Goal: Transaction & Acquisition: Purchase product/service

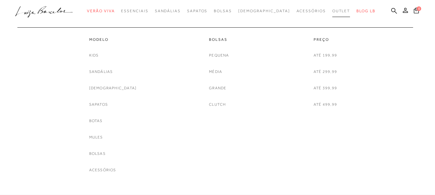
click at [332, 9] on span "Outlet" at bounding box center [341, 11] width 18 height 5
click at [113, 86] on link "[DEMOGRAPHIC_DATA]" at bounding box center [113, 88] width 48 height 7
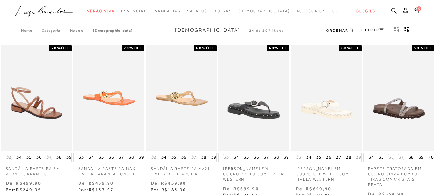
click at [367, 28] on link "FILTRAR" at bounding box center [372, 30] width 23 height 5
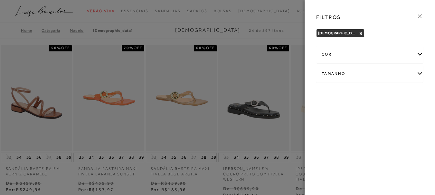
click at [331, 73] on div "Tamanho" at bounding box center [369, 73] width 107 height 17
click at [387, 93] on span "35" at bounding box center [386, 94] width 9 height 5
click at [391, 97] on label "35" at bounding box center [389, 95] width 15 height 14
click at [387, 97] on input "35" at bounding box center [383, 95] width 6 height 6
checkbox input "true"
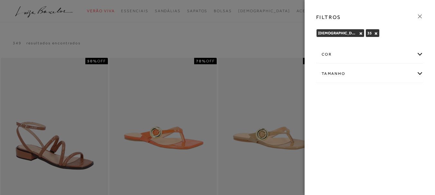
click at [421, 16] on icon at bounding box center [419, 16] width 7 height 7
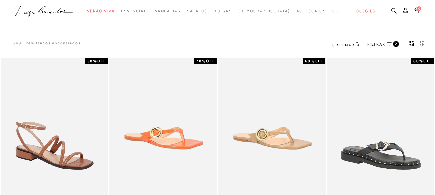
click at [342, 45] on span "Ordenar" at bounding box center [343, 45] width 22 height 5
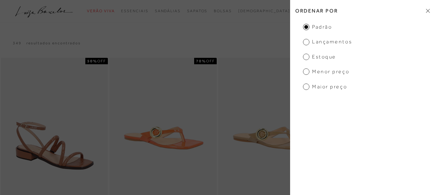
click at [306, 70] on span "Menor Preço" at bounding box center [326, 71] width 46 height 7
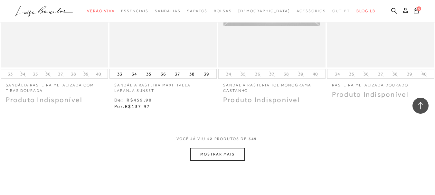
scroll to position [579, 0]
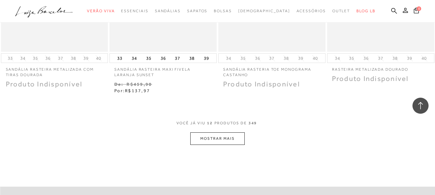
click at [211, 136] on button "MOSTRAR MAIS" at bounding box center [217, 139] width 54 height 13
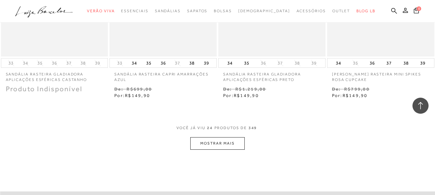
scroll to position [1255, 0]
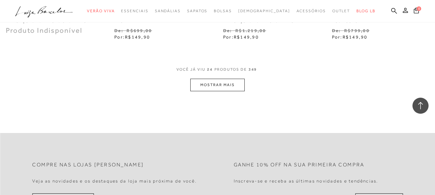
click at [218, 88] on button "MOSTRAR MAIS" at bounding box center [217, 85] width 54 height 13
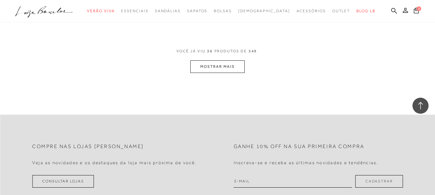
scroll to position [1898, 0]
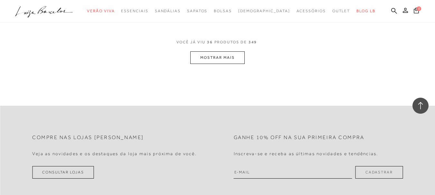
click at [232, 61] on button "MOSTRAR MAIS" at bounding box center [217, 57] width 54 height 13
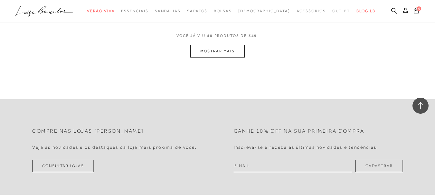
scroll to position [2478, 0]
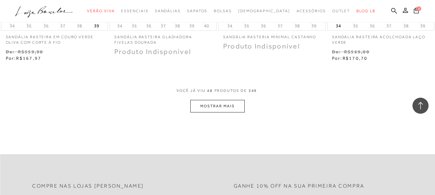
click at [219, 107] on button "MOSTRAR MAIS" at bounding box center [217, 106] width 54 height 13
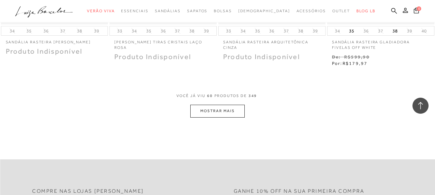
scroll to position [3121, 0]
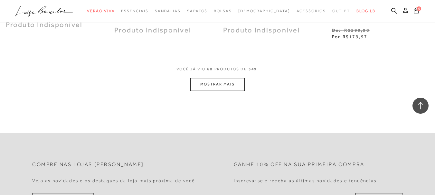
click at [215, 84] on button "MOSTRAR MAIS" at bounding box center [217, 84] width 54 height 13
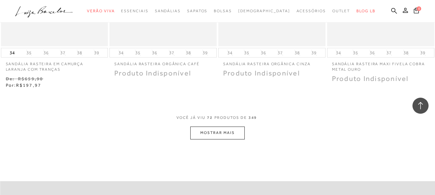
scroll to position [3733, 0]
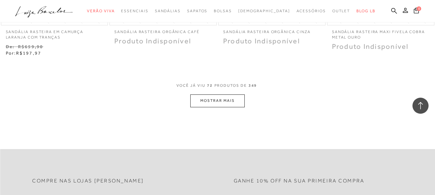
click at [210, 101] on button "MOSTRAR MAIS" at bounding box center [217, 101] width 54 height 13
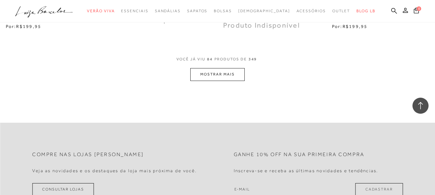
scroll to position [4408, 0]
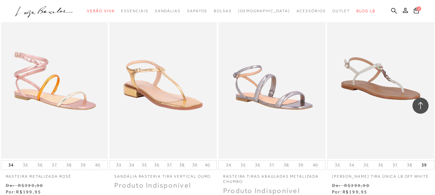
click at [384, 115] on img at bounding box center [381, 78] width 106 height 159
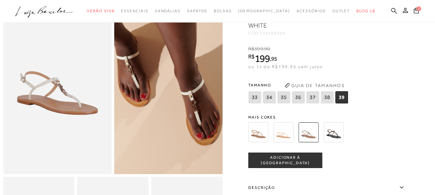
scroll to position [64, 0]
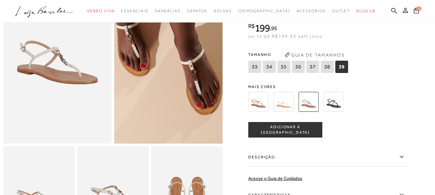
click at [264, 107] on img at bounding box center [258, 102] width 20 height 20
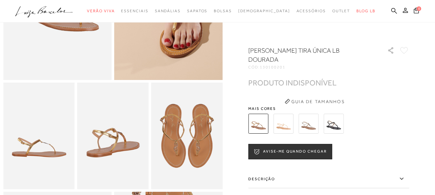
scroll to position [129, 0]
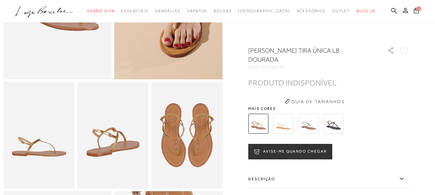
click at [283, 123] on img at bounding box center [283, 124] width 20 height 20
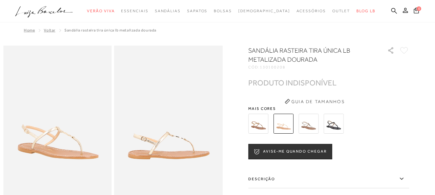
click at [311, 121] on img at bounding box center [308, 124] width 20 height 20
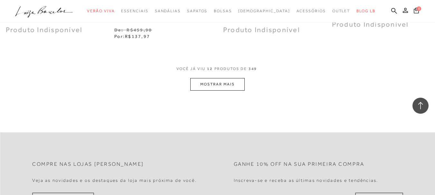
scroll to position [676, 0]
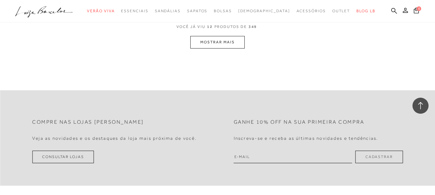
click at [209, 42] on button "MOSTRAR MAIS" at bounding box center [217, 42] width 54 height 13
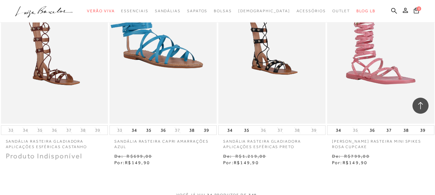
scroll to position [1169, 0]
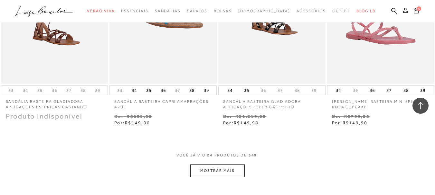
click at [232, 172] on button "MOSTRAR MAIS" at bounding box center [217, 171] width 54 height 13
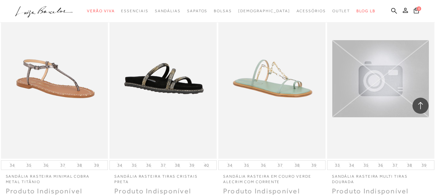
scroll to position [1813, 0]
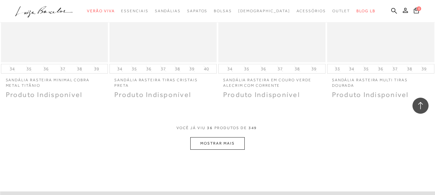
click at [231, 147] on button "MOSTRAR MAIS" at bounding box center [217, 143] width 54 height 13
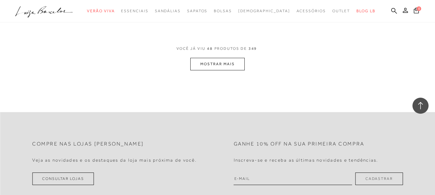
scroll to position [2520, 0]
click at [213, 64] on button "MOSTRAR MAIS" at bounding box center [217, 63] width 54 height 13
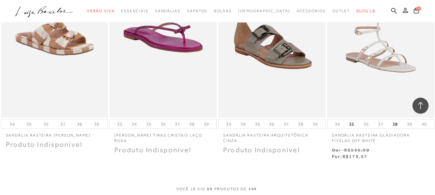
scroll to position [3035, 0]
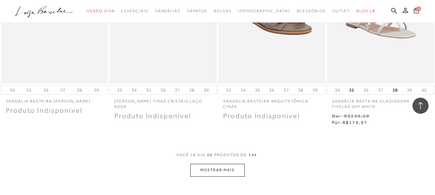
click at [211, 172] on button "MOSTRAR MAIS" at bounding box center [217, 170] width 54 height 13
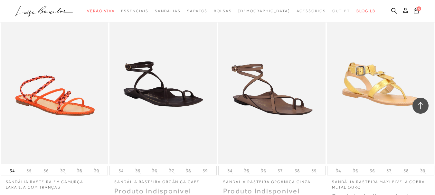
scroll to position [3679, 0]
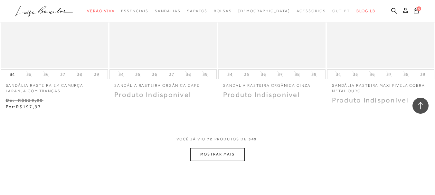
click at [210, 158] on button "MOSTRAR MAIS" at bounding box center [217, 154] width 54 height 13
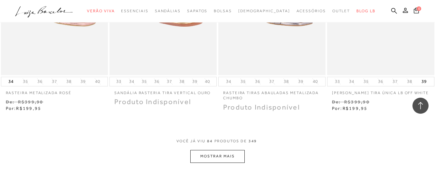
scroll to position [4355, 0]
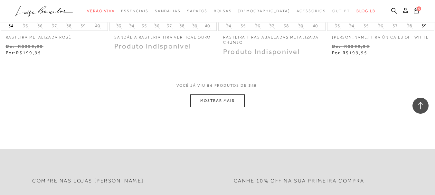
click at [224, 107] on button "MOSTRAR MAIS" at bounding box center [217, 101] width 54 height 13
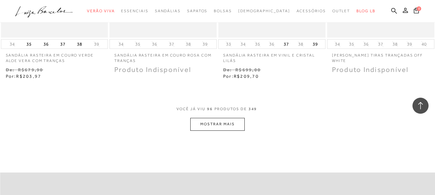
scroll to position [4966, 0]
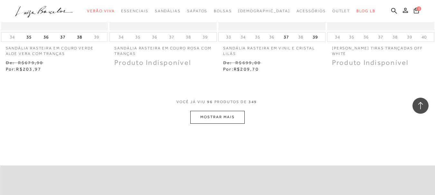
click at [217, 124] on button "MOSTRAR MAIS" at bounding box center [217, 117] width 54 height 13
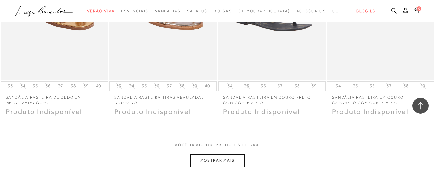
scroll to position [5545, 0]
click at [229, 166] on button "MOSTRAR MAIS" at bounding box center [217, 160] width 54 height 13
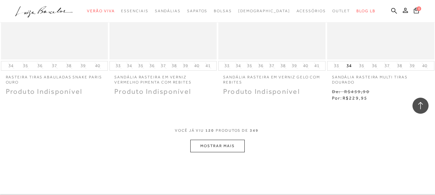
scroll to position [6221, 0]
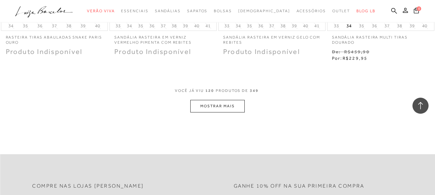
click at [218, 113] on button "MOSTRAR MAIS" at bounding box center [217, 106] width 54 height 13
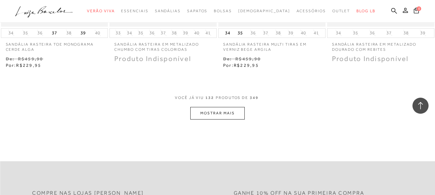
scroll to position [6864, 0]
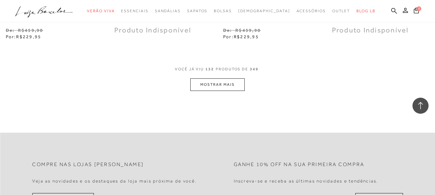
click at [208, 91] on button "MOSTRAR MAIS" at bounding box center [217, 85] width 54 height 13
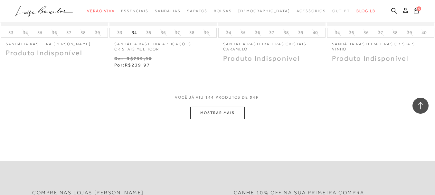
scroll to position [7476, 0]
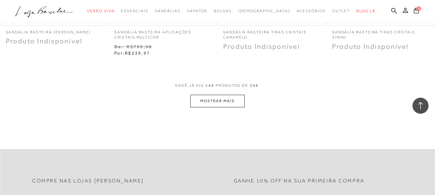
click at [224, 107] on button "MOSTRAR MAIS" at bounding box center [217, 101] width 54 height 13
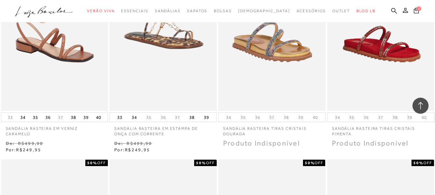
scroll to position [7765, 0]
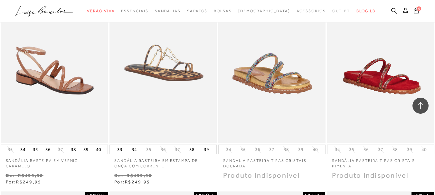
click at [171, 79] on img at bounding box center [163, 63] width 106 height 159
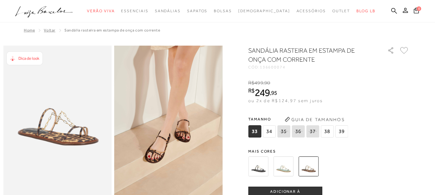
click at [260, 169] on img at bounding box center [258, 167] width 20 height 20
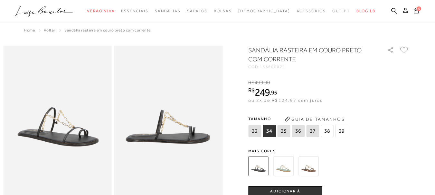
click at [282, 164] on img at bounding box center [283, 166] width 20 height 20
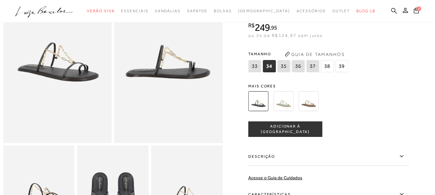
scroll to position [64, 0]
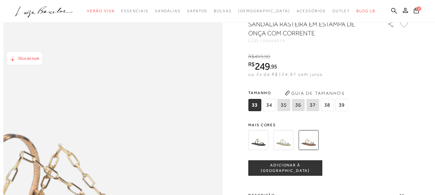
scroll to position [386, 0]
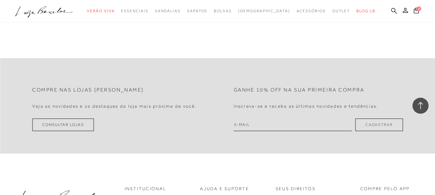
scroll to position [579, 0]
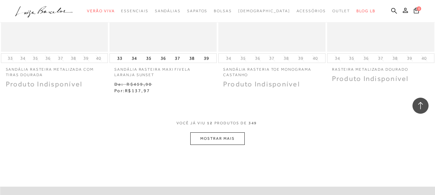
click at [211, 139] on button "MOSTRAR MAIS" at bounding box center [217, 139] width 54 height 13
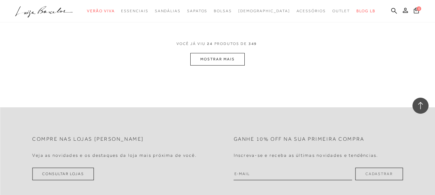
scroll to position [1223, 0]
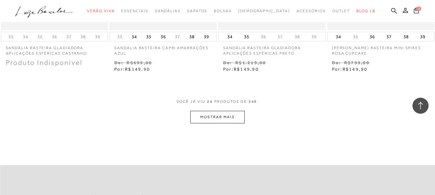
click at [212, 113] on button "MOSTRAR MAIS" at bounding box center [217, 117] width 54 height 13
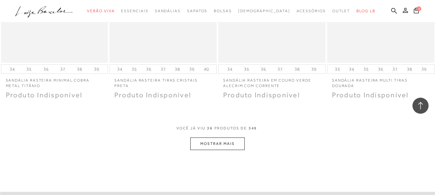
scroll to position [1898, 0]
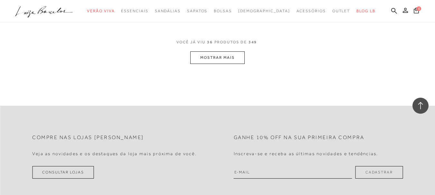
click at [213, 63] on button "MOSTRAR MAIS" at bounding box center [217, 57] width 54 height 13
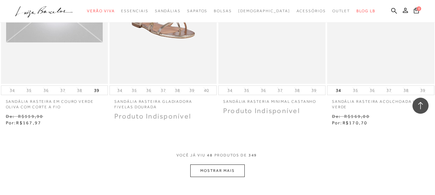
scroll to position [2478, 0]
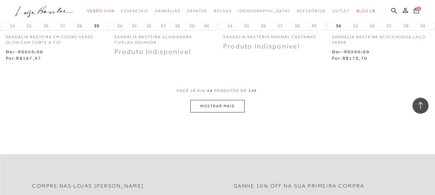
click at [233, 107] on button "MOSTRAR MAIS" at bounding box center [217, 106] width 54 height 13
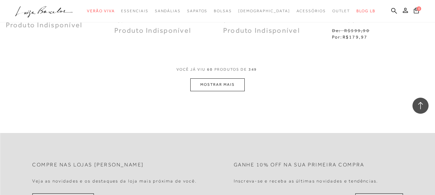
scroll to position [3121, 0]
click at [214, 87] on button "MOSTRAR MAIS" at bounding box center [217, 84] width 54 height 13
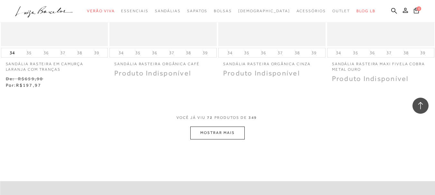
scroll to position [3797, 0]
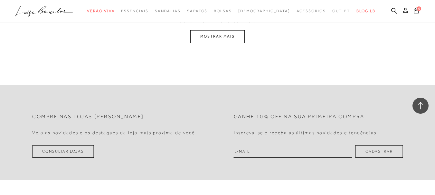
click at [197, 38] on button "MOSTRAR MAIS" at bounding box center [217, 36] width 54 height 13
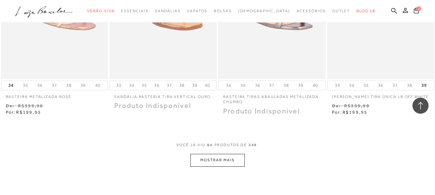
scroll to position [4295, 0]
click at [226, 163] on button "MOSTRAR MAIS" at bounding box center [217, 160] width 54 height 13
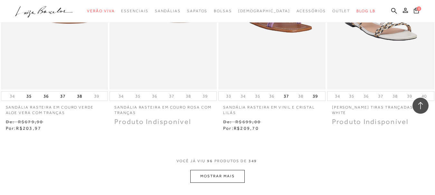
scroll to position [5003, 0]
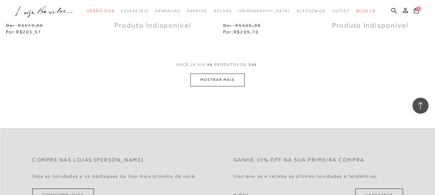
click at [221, 86] on button "MOSTRAR MAIS" at bounding box center [217, 80] width 54 height 13
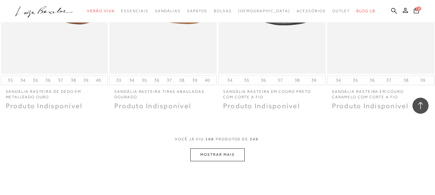
scroll to position [5647, 0]
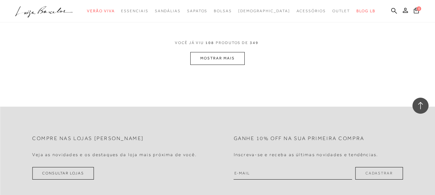
click at [213, 61] on button "MOSTRAR MAIS" at bounding box center [217, 58] width 54 height 13
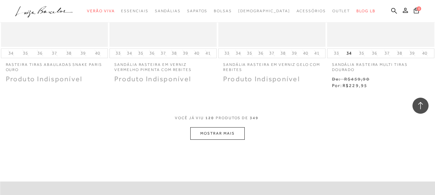
scroll to position [6194, 0]
click at [216, 137] on button "MOSTRAR MAIS" at bounding box center [217, 133] width 54 height 13
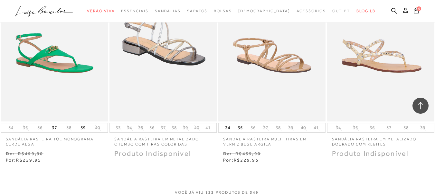
scroll to position [6773, 0]
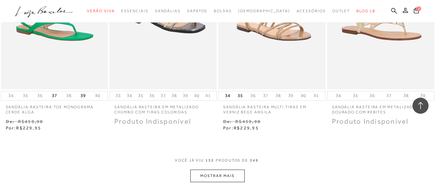
click at [218, 180] on button "MOSTRAR MAIS" at bounding box center [217, 176] width 54 height 13
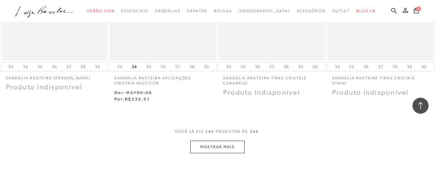
scroll to position [7449, 0]
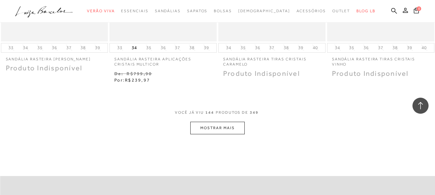
click at [220, 135] on button "MOSTRAR MAIS" at bounding box center [217, 128] width 54 height 13
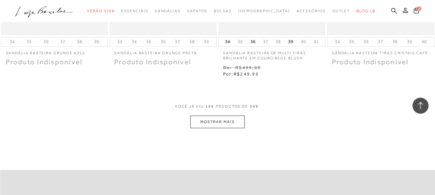
scroll to position [8092, 0]
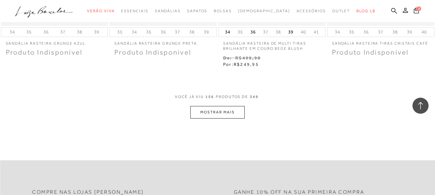
click at [222, 117] on button "MOSTRAR MAIS" at bounding box center [217, 112] width 54 height 13
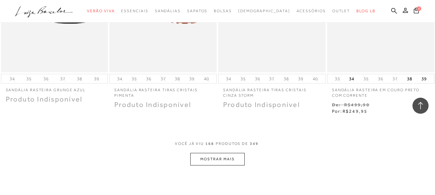
scroll to position [8704, 0]
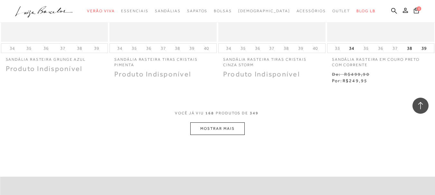
click at [209, 135] on button "MOSTRAR MAIS" at bounding box center [217, 129] width 54 height 13
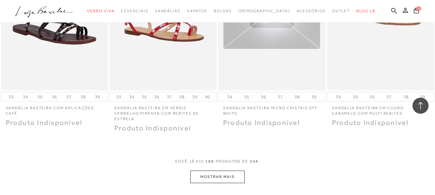
scroll to position [9379, 0]
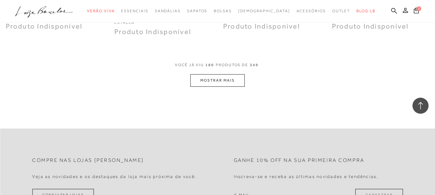
click at [200, 80] on button "MOSTRAR MAIS" at bounding box center [217, 80] width 54 height 13
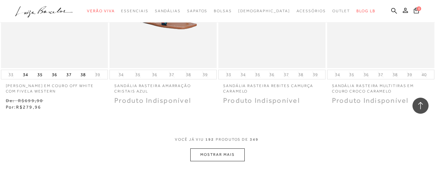
scroll to position [9959, 0]
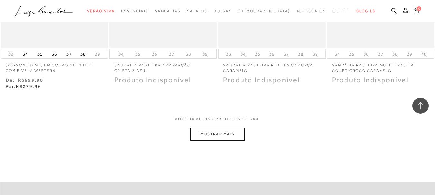
click at [216, 133] on button "MOSTRAR MAIS" at bounding box center [217, 134] width 54 height 13
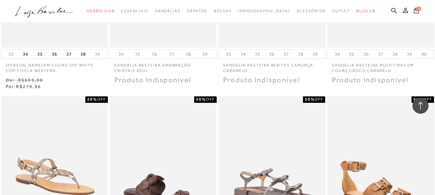
scroll to position [10055, 0]
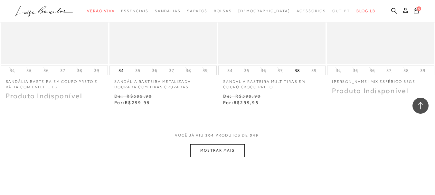
click at [237, 152] on button "MOSTRAR MAIS" at bounding box center [217, 150] width 54 height 13
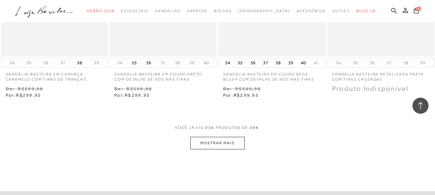
scroll to position [11246, 0]
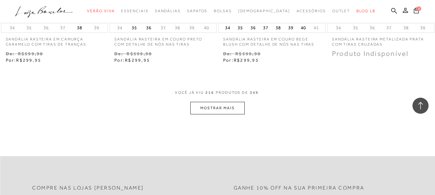
click at [230, 107] on button "MOSTRAR MAIS" at bounding box center [217, 108] width 54 height 13
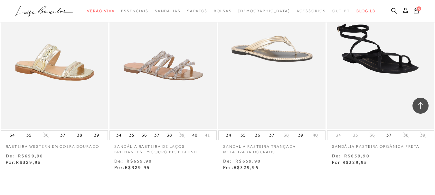
scroll to position [11825, 0]
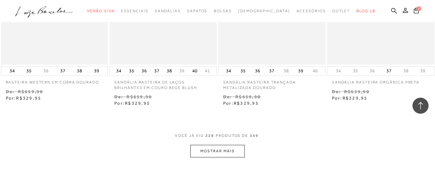
click at [214, 151] on button "MOSTRAR MAIS" at bounding box center [217, 151] width 54 height 13
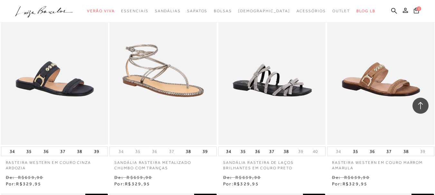
scroll to position [12018, 0]
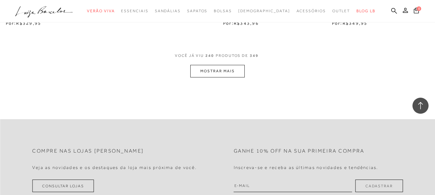
click at [232, 69] on button "MOSTRAR MAIS" at bounding box center [217, 71] width 54 height 13
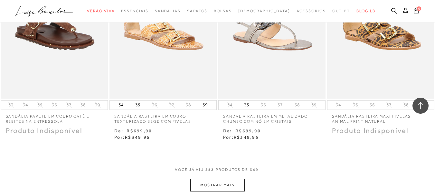
scroll to position [13080, 0]
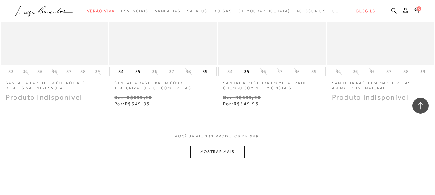
click at [220, 152] on button "MOSTRAR MAIS" at bounding box center [217, 152] width 54 height 13
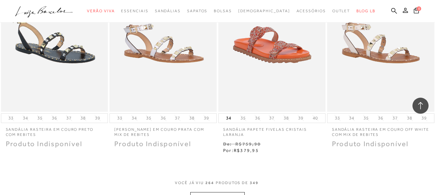
scroll to position [13788, 0]
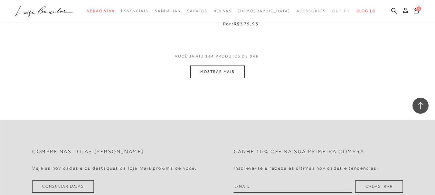
click at [224, 74] on button "MOSTRAR MAIS" at bounding box center [217, 72] width 54 height 13
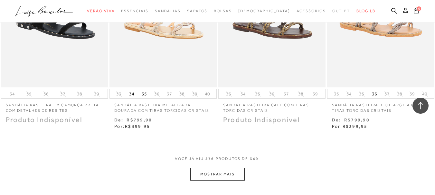
scroll to position [14431, 0]
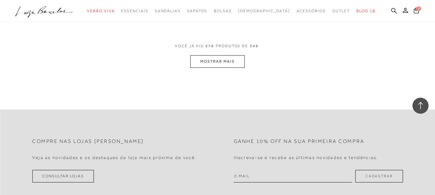
click at [227, 55] on button "MOSTRAR MAIS" at bounding box center [217, 61] width 54 height 13
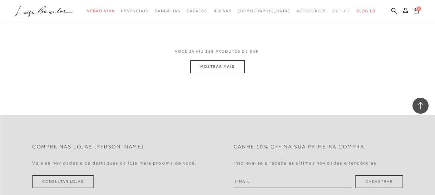
scroll to position [15075, 0]
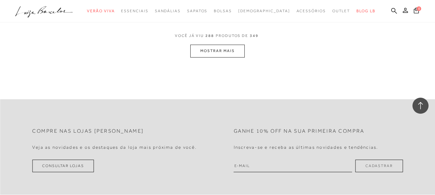
click at [228, 45] on button "MOSTRAR MAIS" at bounding box center [217, 51] width 54 height 13
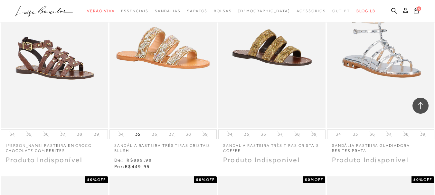
scroll to position [15410, 0]
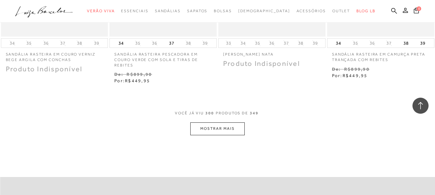
click at [202, 123] on button "MOSTRAR MAIS" at bounding box center [217, 129] width 54 height 13
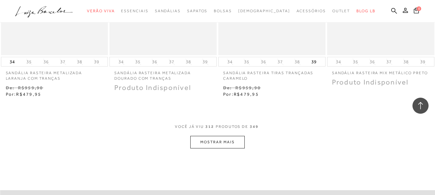
scroll to position [16263, 0]
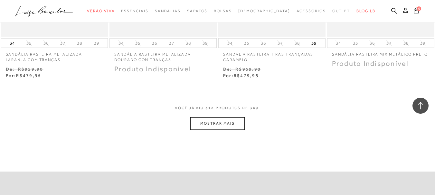
click at [233, 117] on button "MOSTRAR MAIS" at bounding box center [217, 123] width 54 height 13
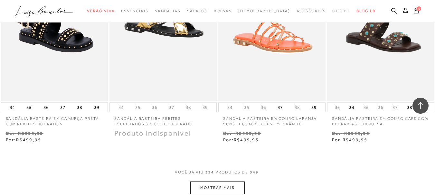
scroll to position [16842, 0]
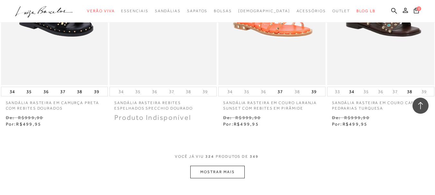
click at [223, 166] on button "MOSTRAR MAIS" at bounding box center [217, 172] width 54 height 13
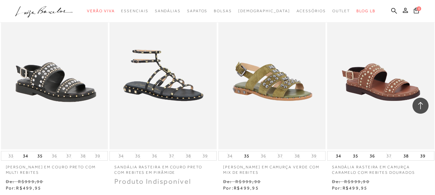
scroll to position [17228, 0]
